Goal: Transaction & Acquisition: Download file/media

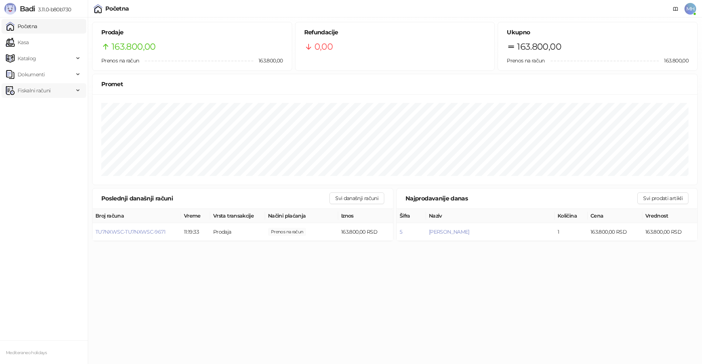
click at [26, 89] on span "Fiskalni računi" at bounding box center [34, 90] width 33 height 15
click at [30, 104] on link "Izdati računi" at bounding box center [29, 106] width 40 height 15
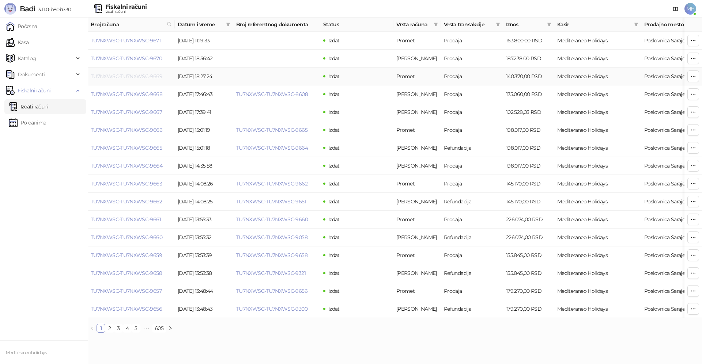
click at [155, 77] on link "TU7NXWSC-TU7NXWSC-9669" at bounding box center [127, 76] width 72 height 7
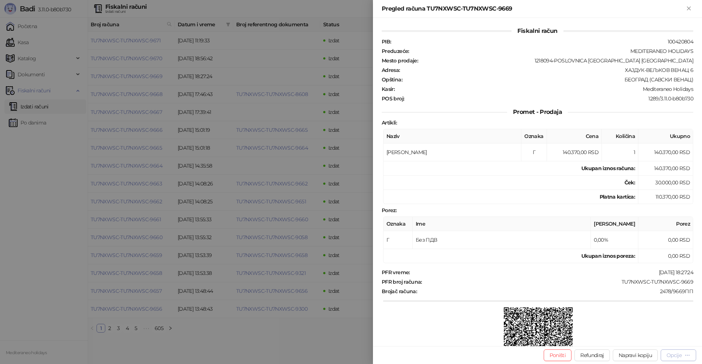
click at [682, 355] on div "Opcije" at bounding box center [678, 355] width 24 height 7
click at [645, 343] on span "Preuzmi u PDF formatu" at bounding box center [652, 341] width 75 height 8
click at [687, 9] on icon "Zatvori" at bounding box center [688, 8] width 7 height 7
